Goal: Task Accomplishment & Management: Manage account settings

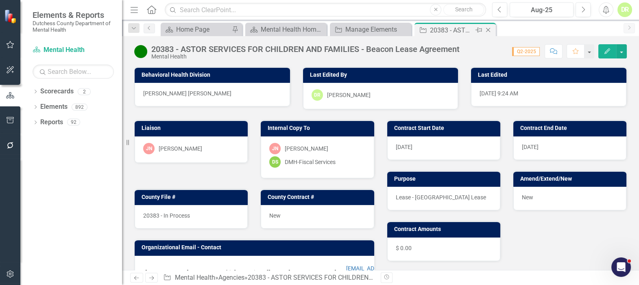
click at [489, 31] on icon at bounding box center [488, 30] width 4 height 4
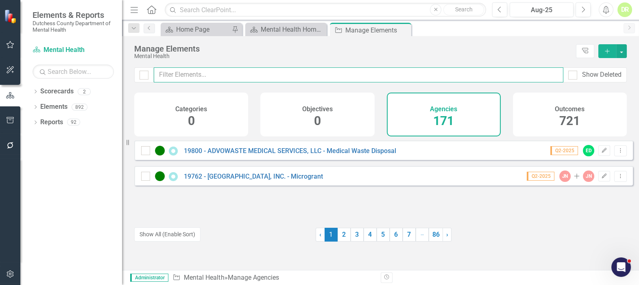
click at [207, 74] on input "text" at bounding box center [358, 74] width 409 height 15
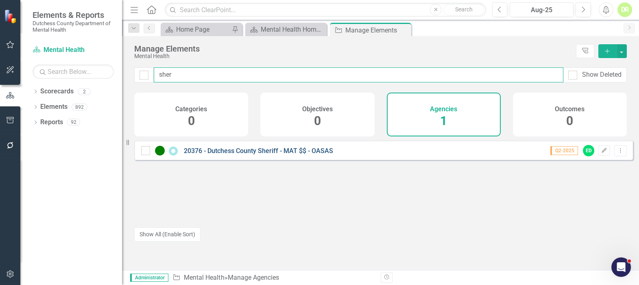
type input "sher"
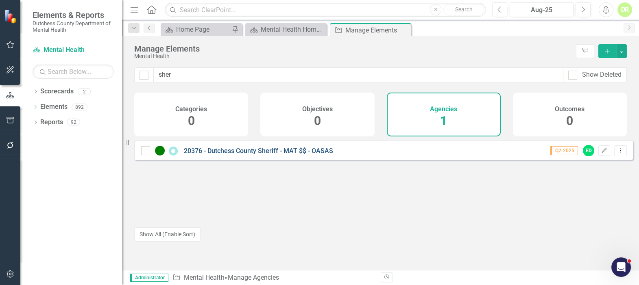
click at [200, 154] on link "20376 - Dutchess County Sheriff - MAT $$ - OASAS" at bounding box center [258, 151] width 149 height 8
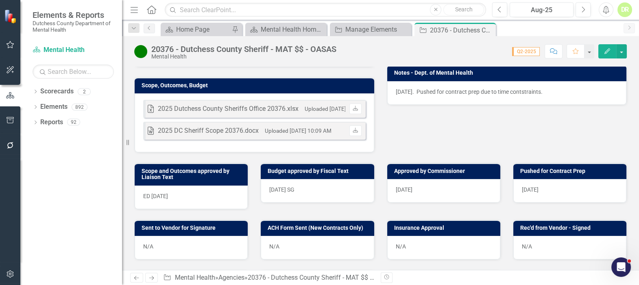
scroll to position [259, 0]
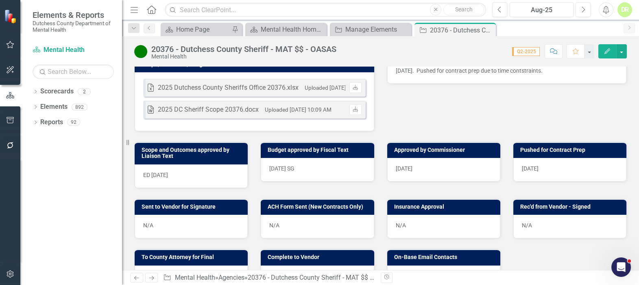
click at [185, 224] on div "N/A" at bounding box center [191, 227] width 113 height 24
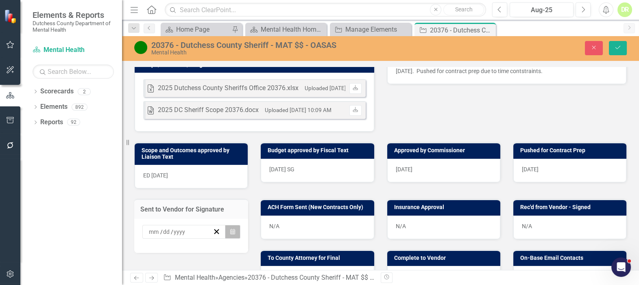
click at [236, 229] on button "Calendar" at bounding box center [232, 232] width 15 height 14
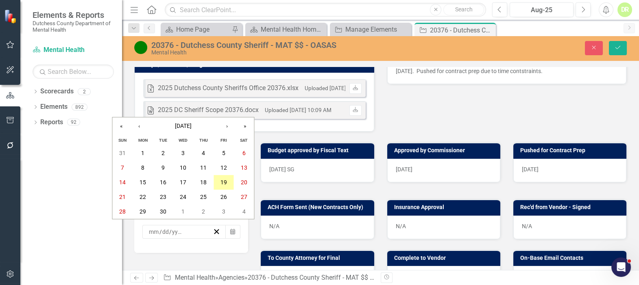
click at [221, 181] on abbr "19" at bounding box center [223, 182] width 7 height 7
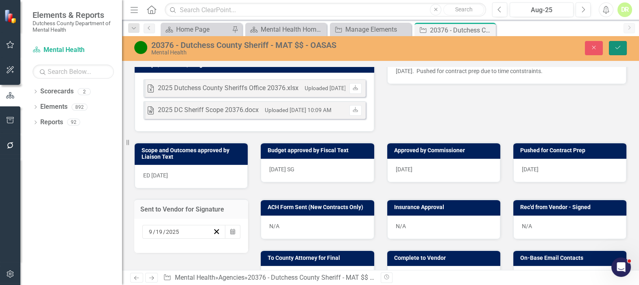
click at [617, 47] on icon "Save" at bounding box center [617, 48] width 7 height 6
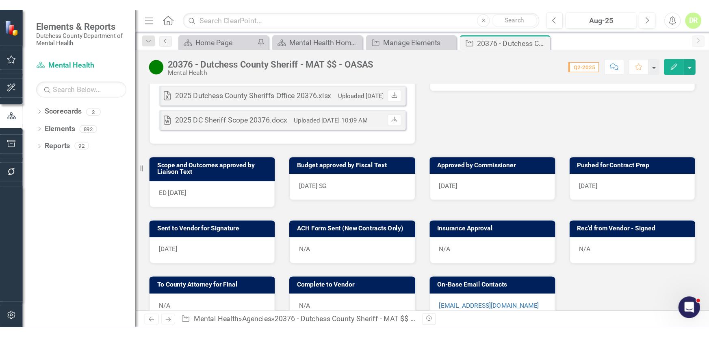
scroll to position [333, 0]
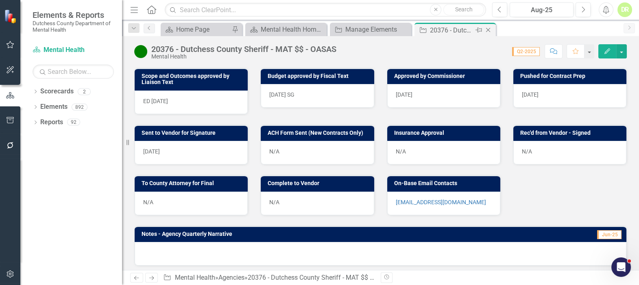
click at [487, 29] on icon at bounding box center [488, 30] width 4 height 4
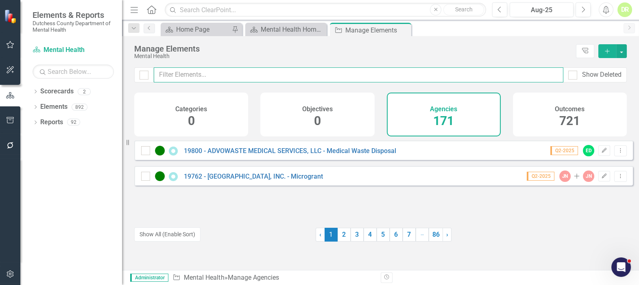
click at [221, 80] on input "text" at bounding box center [358, 74] width 409 height 15
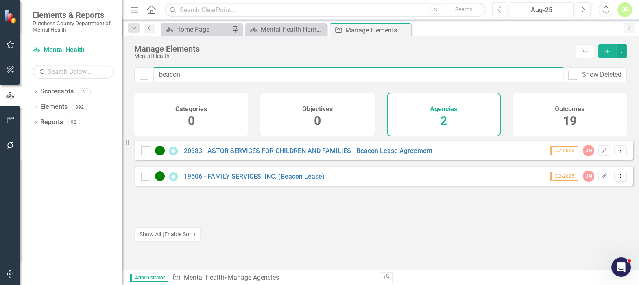
drag, startPoint x: 200, startPoint y: 75, endPoint x: 76, endPoint y: 71, distance: 124.1
click at [76, 71] on div "Elements & Reports Dutchess County Department of Mental Health Scorecard Mental…" at bounding box center [319, 142] width 639 height 285
type input "s"
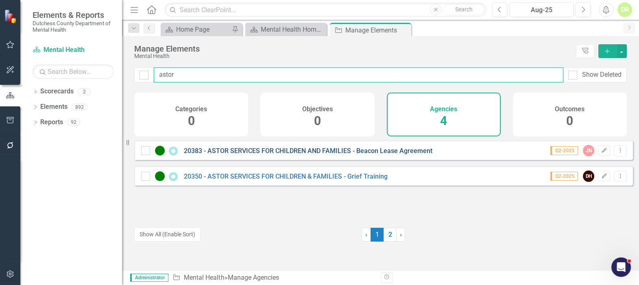
type input "astor"
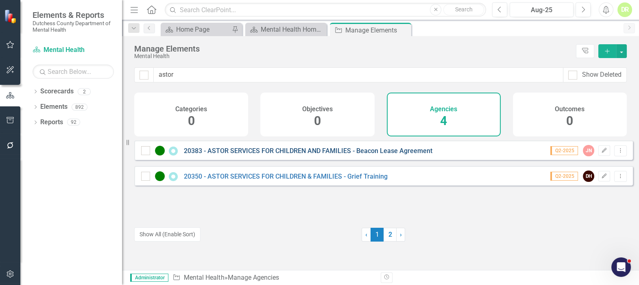
click at [246, 154] on link "20383 - ASTOR SERVICES FOR CHILDREN AND FAMILIES - Beacon Lease Agreement" at bounding box center [308, 151] width 248 height 8
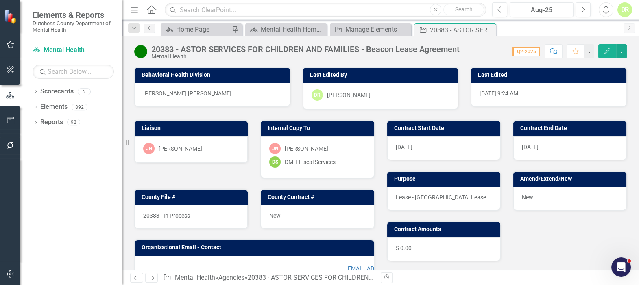
click at [552, 52] on icon "button" at bounding box center [553, 51] width 7 height 6
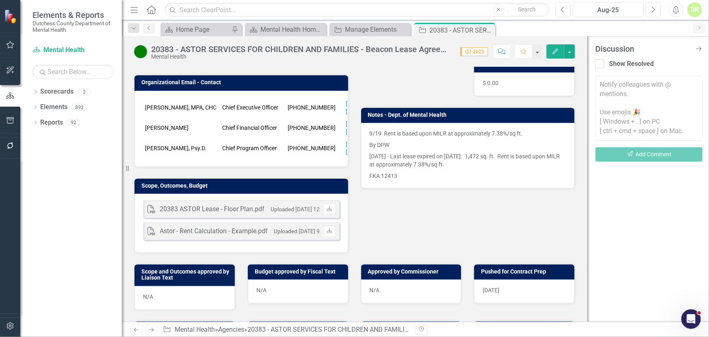
scroll to position [148, 0]
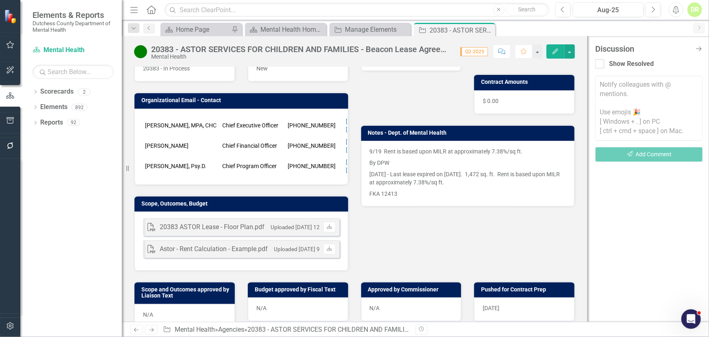
click at [372, 233] on div "Liaison [PERSON_NAME]-[PERSON_NAME] Internal Copy To [PERSON_NAME]-[PERSON_NAME…" at bounding box center [354, 116] width 453 height 309
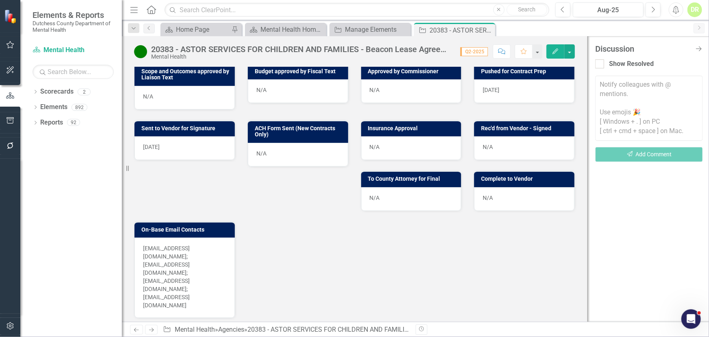
scroll to position [370, 0]
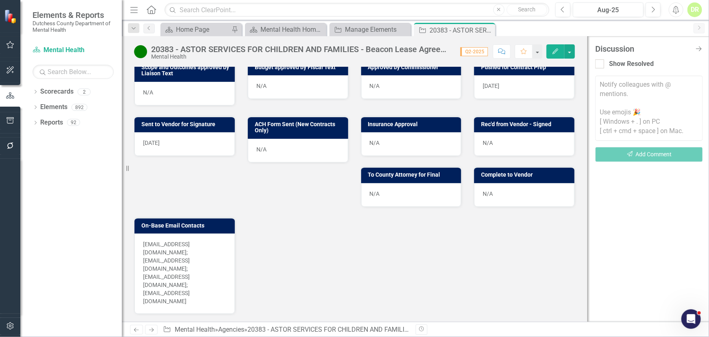
click at [220, 240] on p "[EMAIL_ADDRESS][DOMAIN_NAME]; [EMAIL_ADDRESS][DOMAIN_NAME]; [EMAIL_ADDRESS][DOM…" at bounding box center [184, 272] width 83 height 65
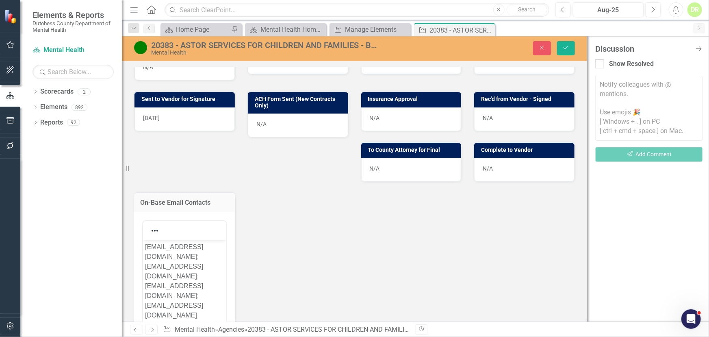
scroll to position [407, 0]
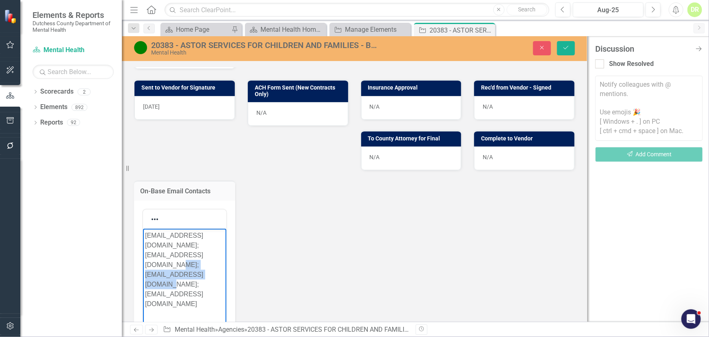
drag, startPoint x: 161, startPoint y: 280, endPoint x: 276, endPoint y: 483, distance: 233.4
click at [143, 275] on html "[EMAIL_ADDRESS][DOMAIN_NAME]; [EMAIL_ADDRESS][DOMAIN_NAME]; [EMAIL_ADDRESS][DOM…" at bounding box center [184, 289] width 83 height 122
click at [567, 47] on icon "Save" at bounding box center [566, 48] width 7 height 6
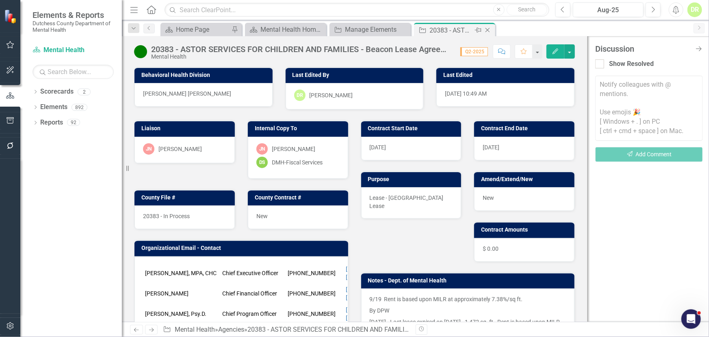
click at [488, 28] on icon "Close" at bounding box center [488, 30] width 8 height 7
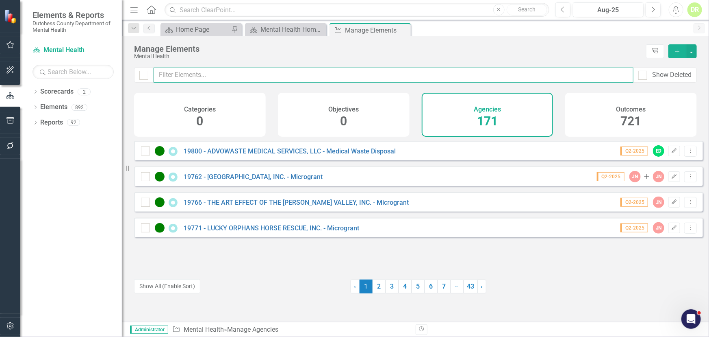
click at [187, 74] on input "text" at bounding box center [394, 74] width 480 height 15
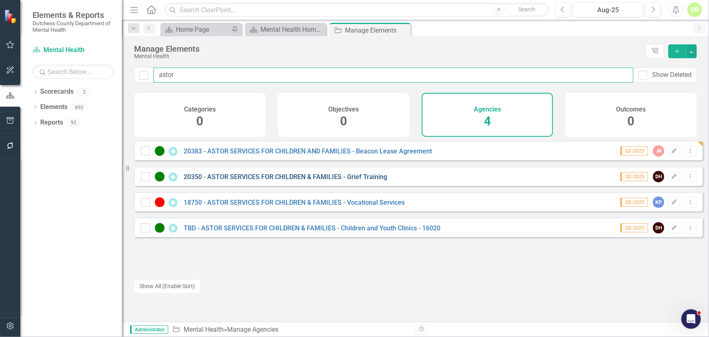
type input "astor"
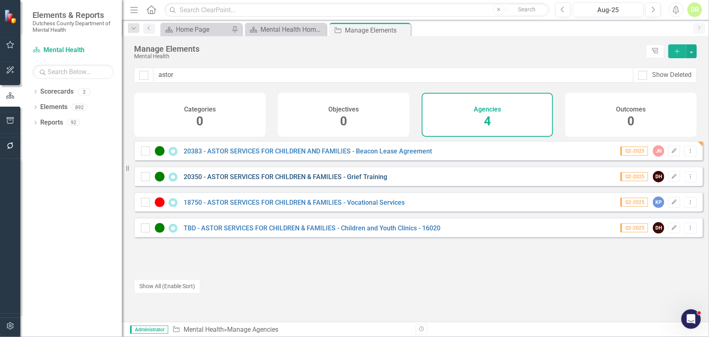
click at [317, 180] on link "20350 - ASTOR SERVICES FOR CHILDREN & FAMILIES - Grief Training" at bounding box center [286, 177] width 204 height 8
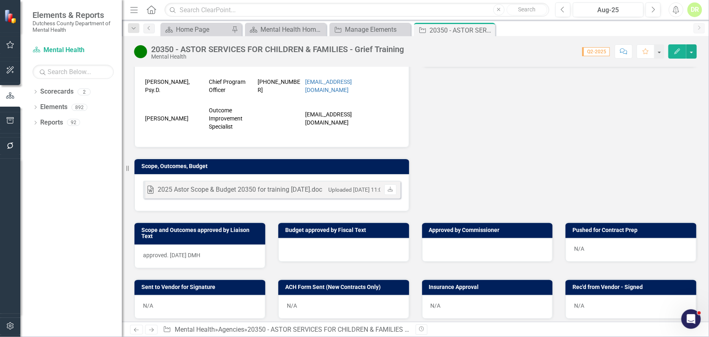
scroll to position [220, 0]
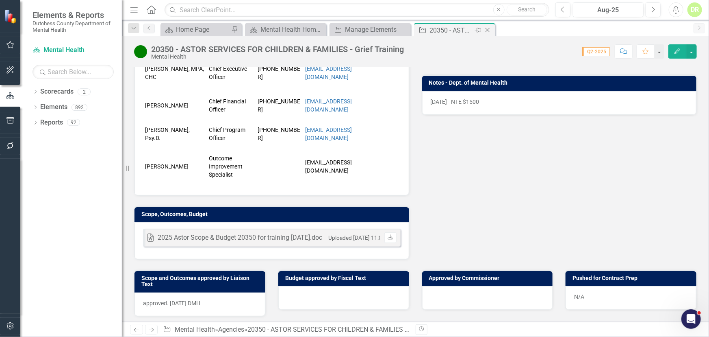
click at [493, 29] on div "Close" at bounding box center [488, 30] width 10 height 10
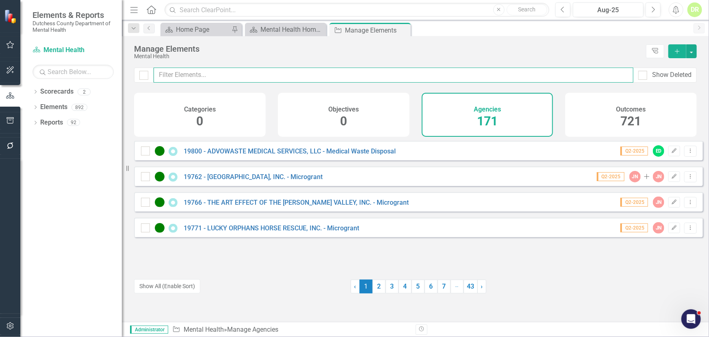
click at [258, 75] on input "text" at bounding box center [394, 74] width 480 height 15
type input "s"
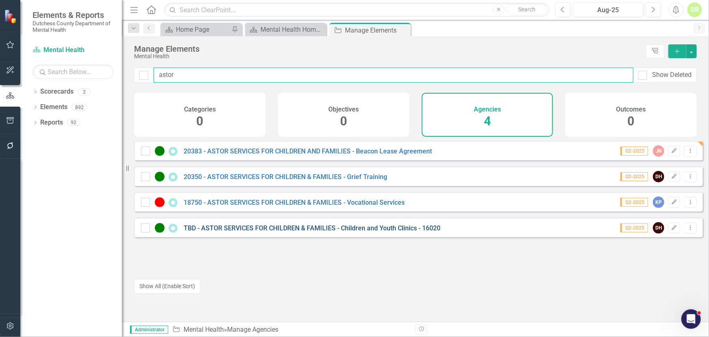
type input "astor"
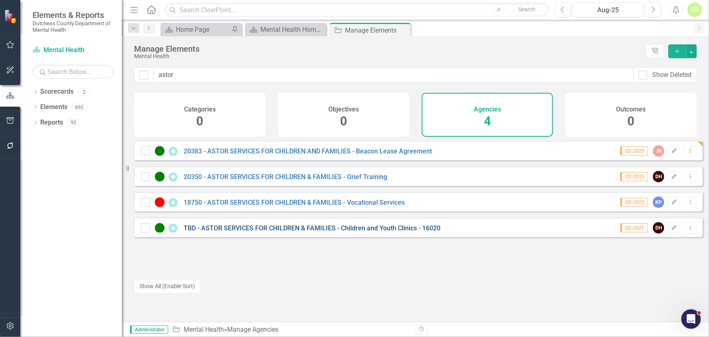
click at [258, 232] on link "TBD - ASTOR SERVICES FOR CHILDREN & FAMILIES - Children and Youth Clinics - 160…" at bounding box center [312, 228] width 257 height 8
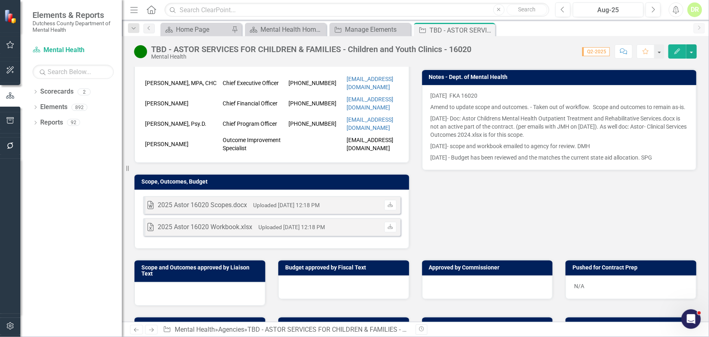
scroll to position [185, 0]
